Goal: Task Accomplishment & Management: Use online tool/utility

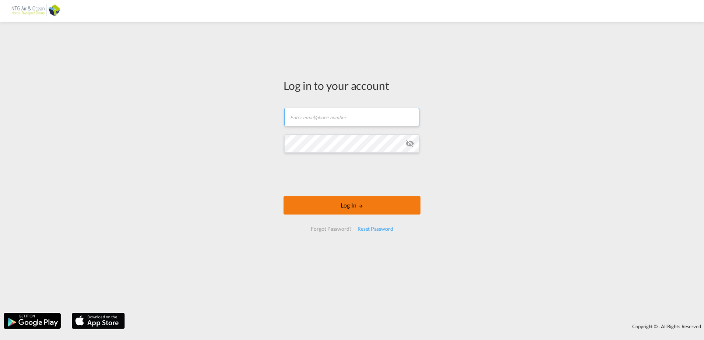
type input "[EMAIL_ADDRESS][DOMAIN_NAME]"
click at [376, 207] on button "Log In" at bounding box center [352, 205] width 137 height 18
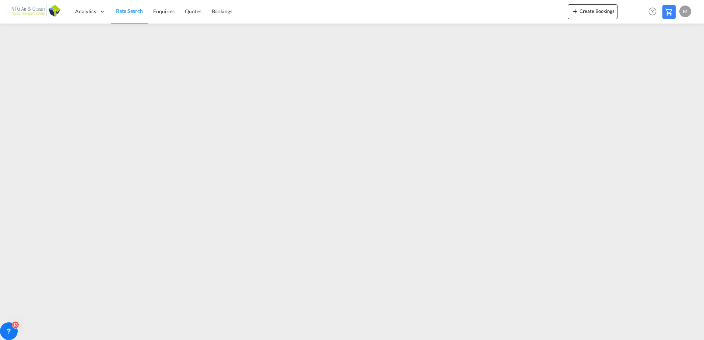
click at [685, 11] on div "M" at bounding box center [685, 12] width 12 height 12
click at [678, 53] on button "Logout" at bounding box center [677, 56] width 48 height 15
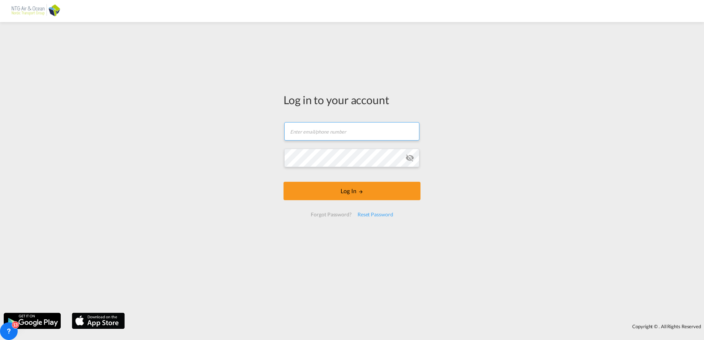
type input "[EMAIL_ADDRESS][DOMAIN_NAME]"
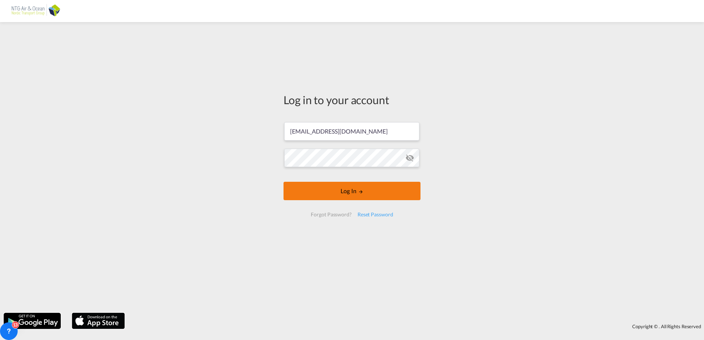
click at [393, 192] on button "Log In" at bounding box center [352, 191] width 137 height 18
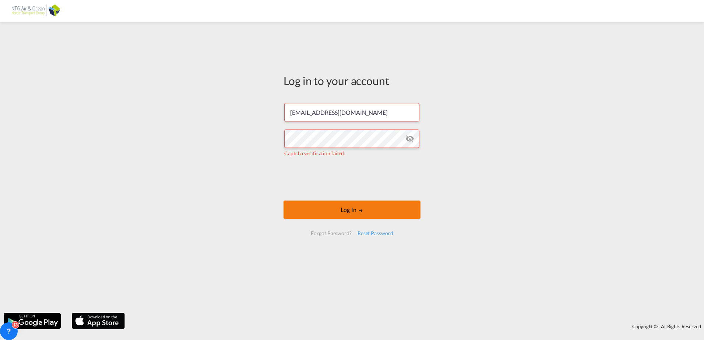
click at [348, 210] on button "Log In" at bounding box center [352, 210] width 137 height 18
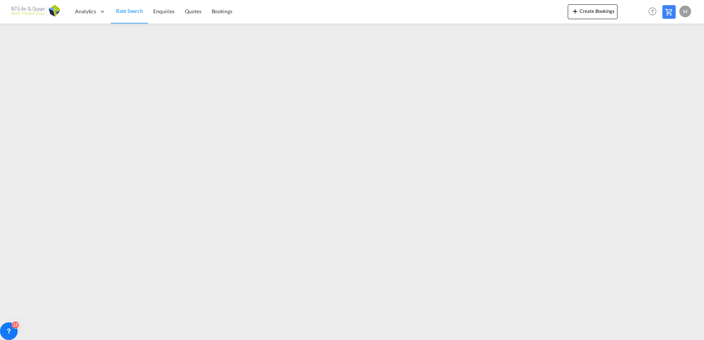
click at [682, 15] on div "M" at bounding box center [685, 12] width 12 height 12
click at [662, 61] on button "Logout" at bounding box center [677, 56] width 48 height 15
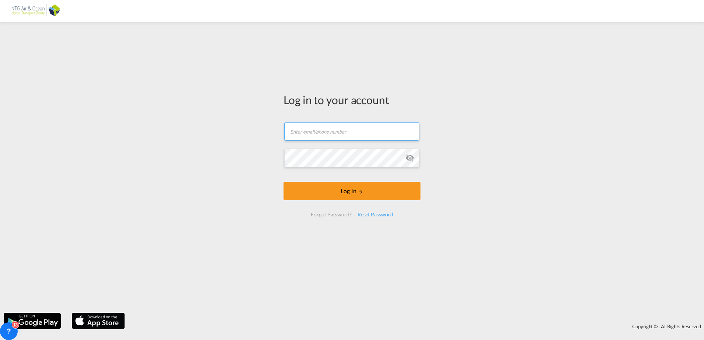
type input "[EMAIL_ADDRESS][DOMAIN_NAME]"
